Goal: Complete application form

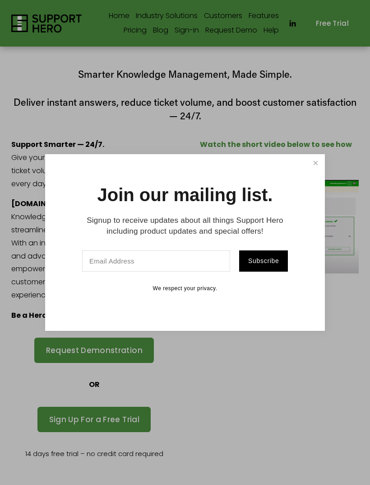
click at [317, 167] on link "Close" at bounding box center [316, 163] width 16 height 16
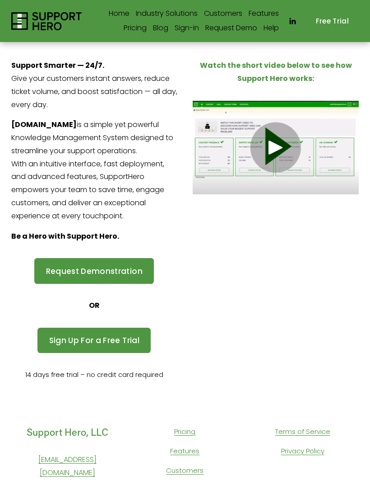
scroll to position [48, 0]
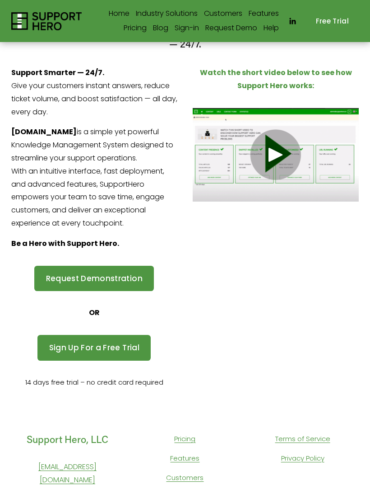
click at [47, 274] on link "Request Demonstration" at bounding box center [94, 279] width 120 height 26
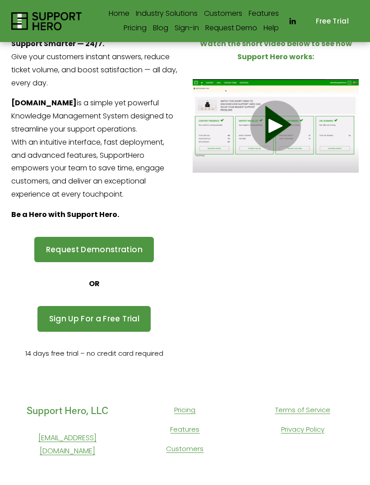
click at [178, 424] on link "Features" at bounding box center [184, 429] width 29 height 12
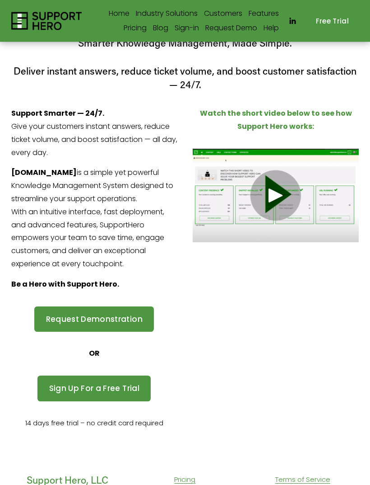
scroll to position [0, 0]
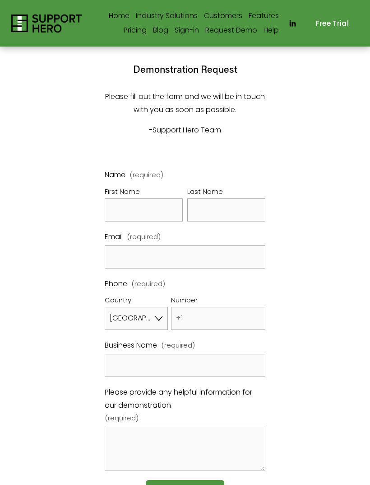
select select "US"
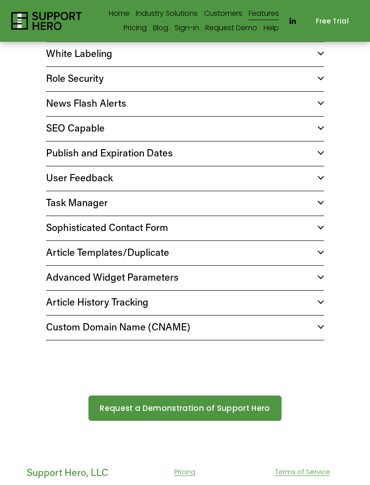
scroll to position [749, 0]
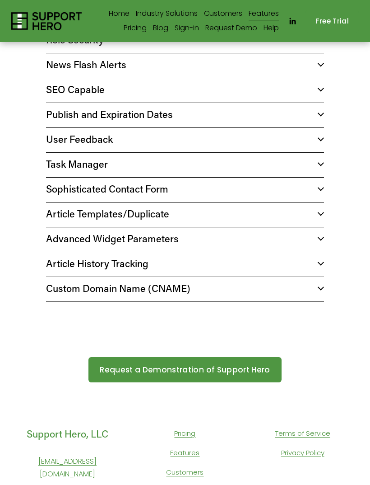
click at [54, 291] on span "Custom Domain Name (CNAME)" at bounding box center [182, 287] width 272 height 13
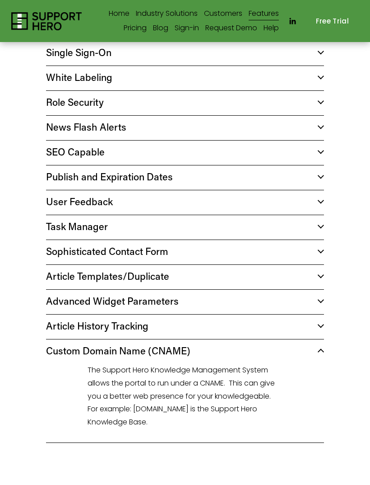
scroll to position [686, 0]
